Goal: Task Accomplishment & Management: Manage account settings

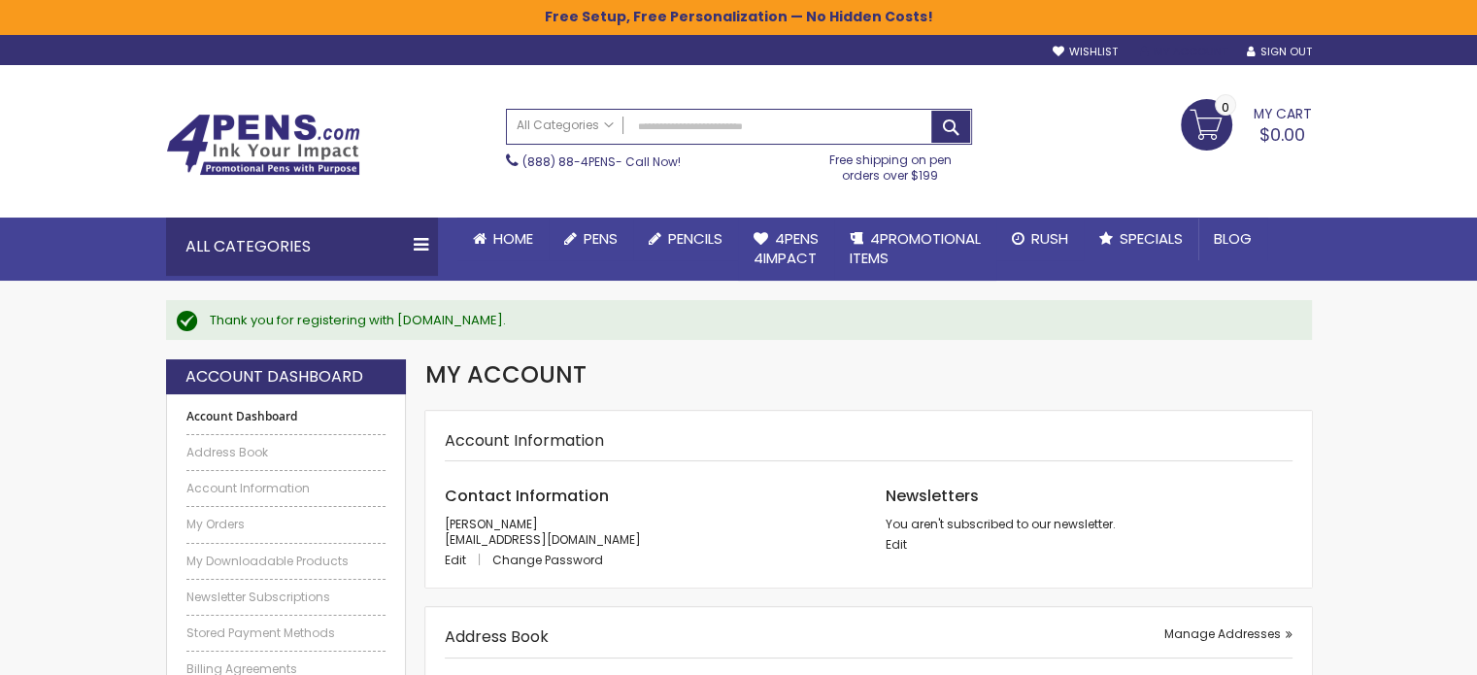
click at [1199, 51] on link "My Account" at bounding box center [1182, 52] width 87 height 15
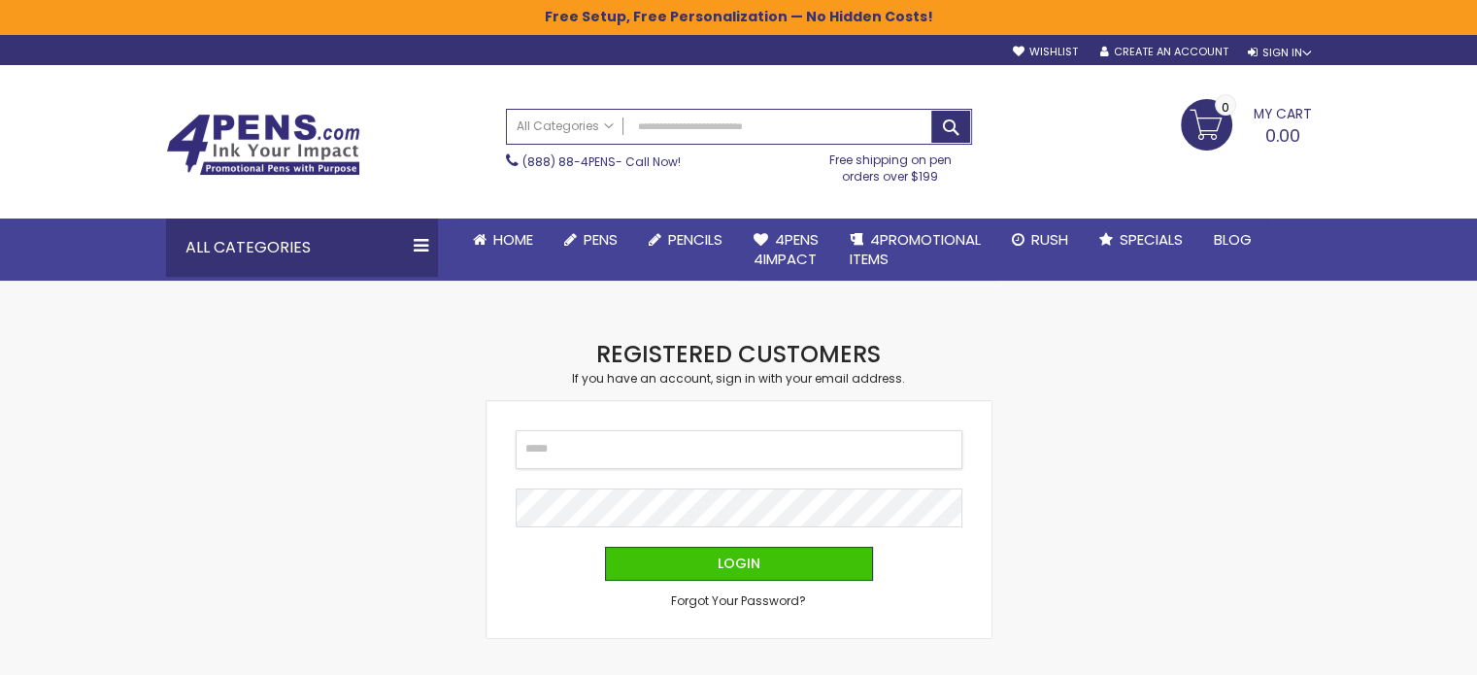
click at [762, 441] on input "Email" at bounding box center [739, 449] width 447 height 39
type input "**********"
click at [605, 547] on button "Login" at bounding box center [739, 564] width 268 height 34
